Goal: Entertainment & Leisure: Consume media (video, audio)

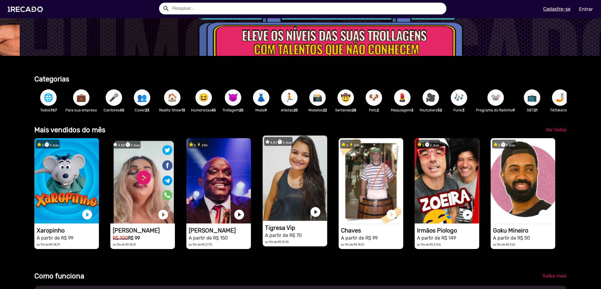
scroll to position [0, 1790]
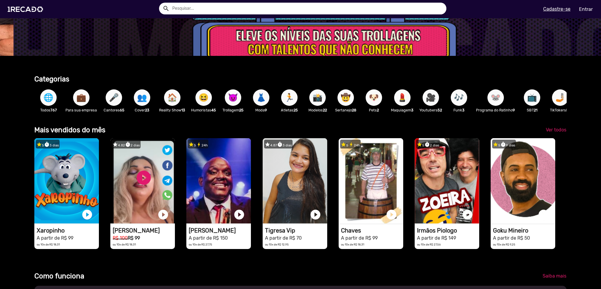
click at [471, 281] on div "Saiba mais" at bounding box center [503, 275] width 135 height 11
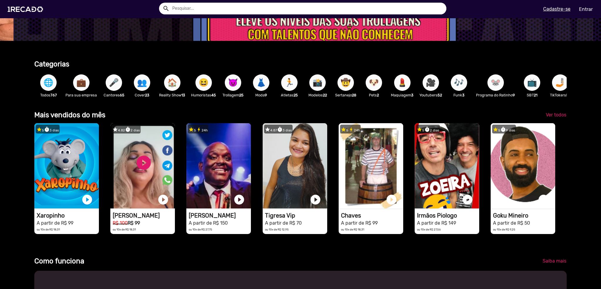
scroll to position [117, 0]
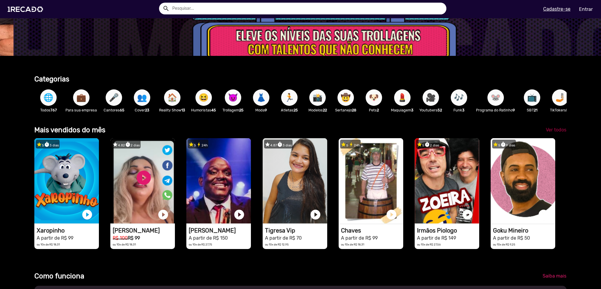
click at [558, 132] on span "Ver todos" at bounding box center [556, 130] width 21 height 6
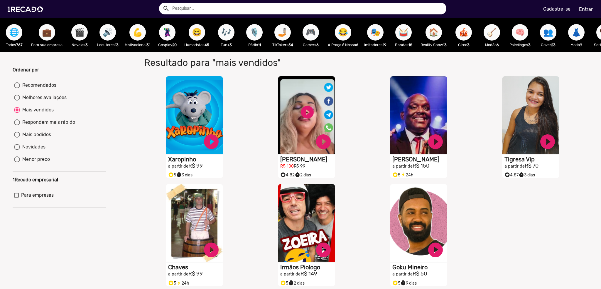
click at [263, 13] on input "text" at bounding box center [307, 9] width 279 height 12
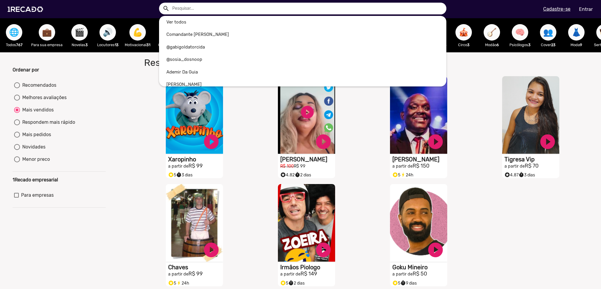
type input "p"
radio input "true"
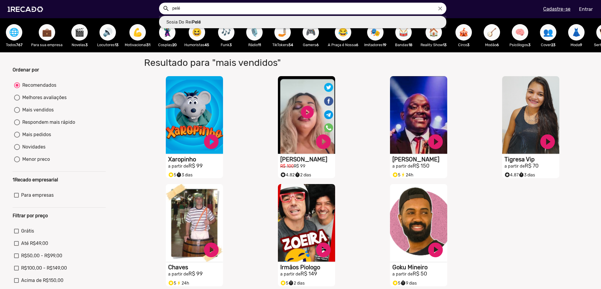
type input "Sosia Do Rei Pelé"
click at [161, 3] on button "search" at bounding box center [166, 8] width 10 height 10
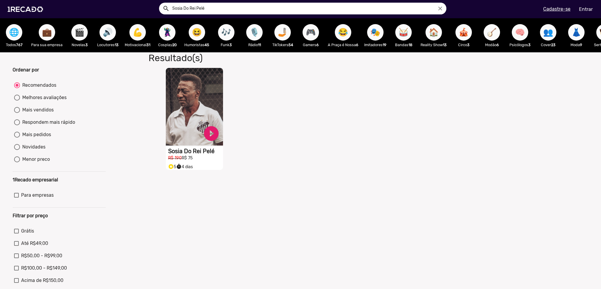
click at [195, 116] on video "S1RECADO vídeos dedicados para fãs e empresas" at bounding box center [194, 106] width 57 height 77
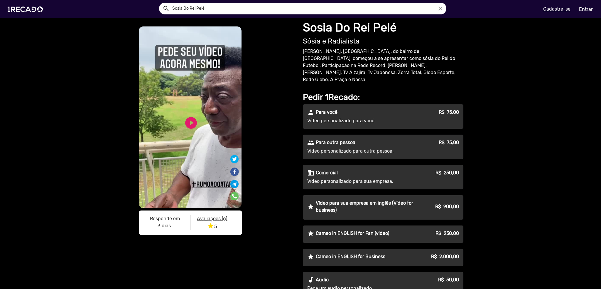
click at [201, 215] on p "Avaliações (6)" at bounding box center [212, 218] width 34 height 7
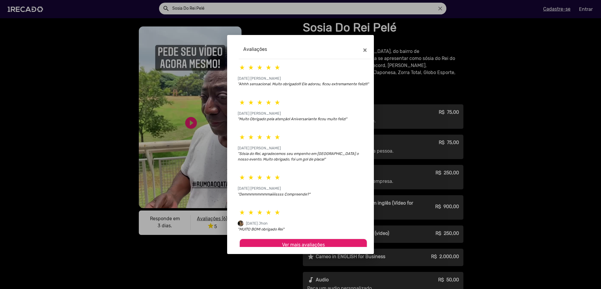
click at [109, 136] on div at bounding box center [300, 144] width 601 height 289
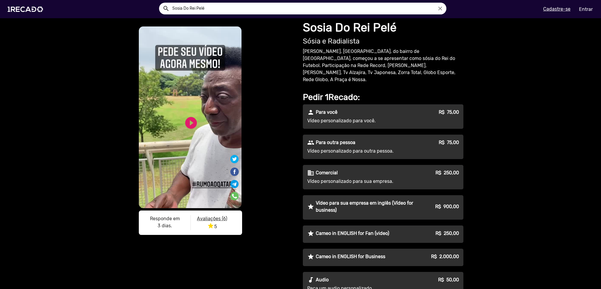
click at [185, 138] on video "S1RECADO vídeos dedicados para fãs e empresas" at bounding box center [190, 116] width 103 height 181
click at [188, 126] on link "play_circle_filled" at bounding box center [191, 123] width 14 height 14
click at [189, 123] on link "pause_circle" at bounding box center [191, 123] width 14 height 14
